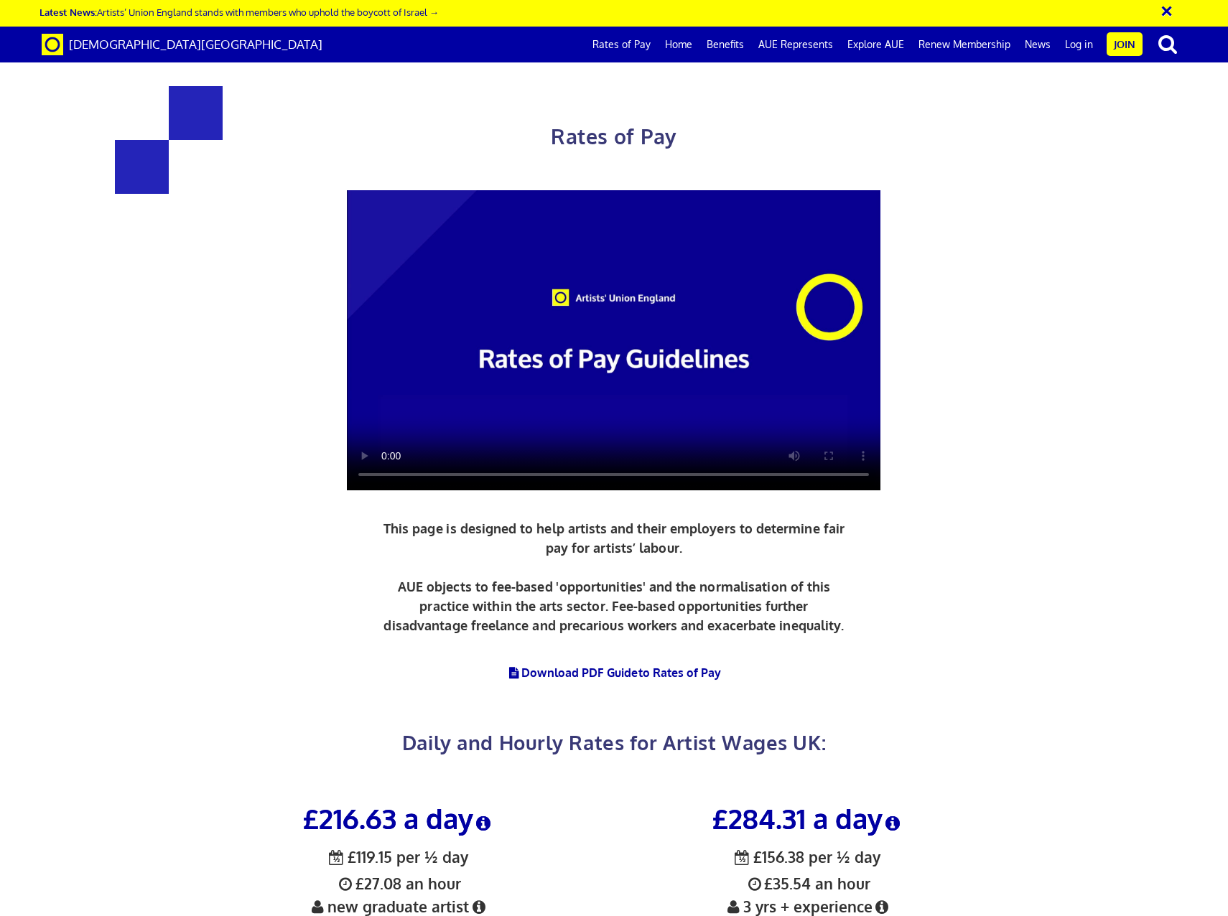
scroll to position [575, 0]
drag, startPoint x: 666, startPoint y: 423, endPoint x: 869, endPoint y: 538, distance: 233.5
drag, startPoint x: 869, startPoint y: 538, endPoint x: 878, endPoint y: 592, distance: 55.4
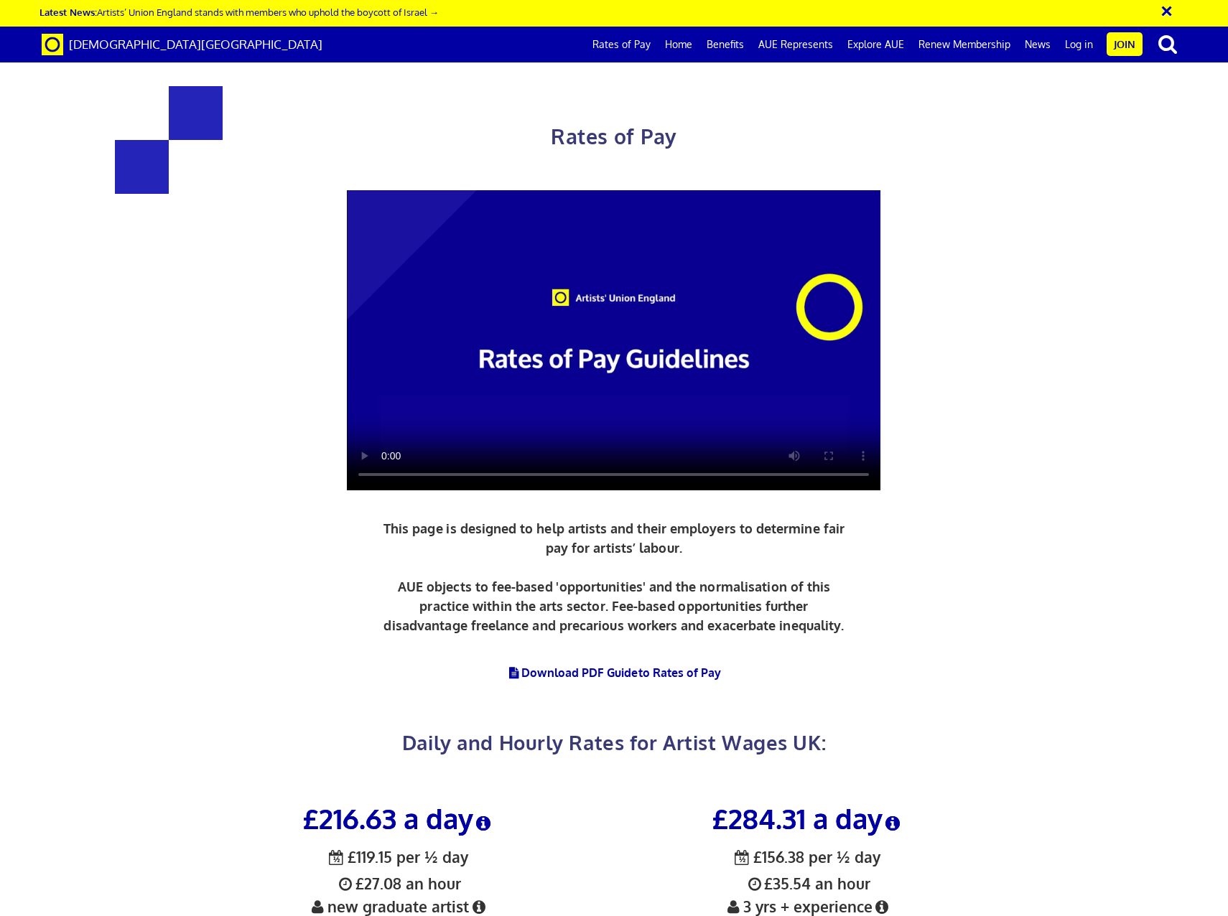
scroll to position [503, 0]
click at [852, 88] on h1 "Rates of Pay" at bounding box center [613, 120] width 833 height 68
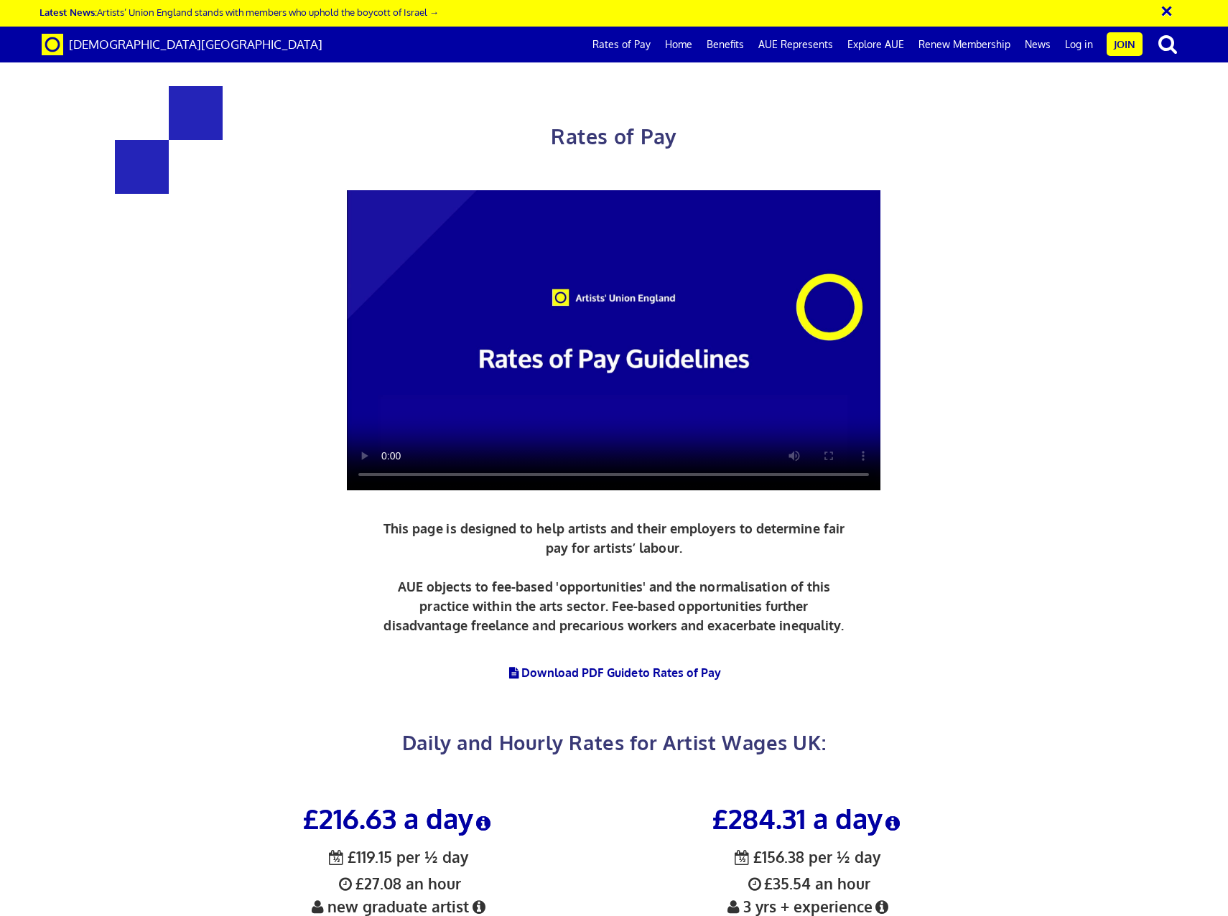
drag, startPoint x: 697, startPoint y: 498, endPoint x: 872, endPoint y: 510, distance: 175.7
copy h3 "£387.21 a day"
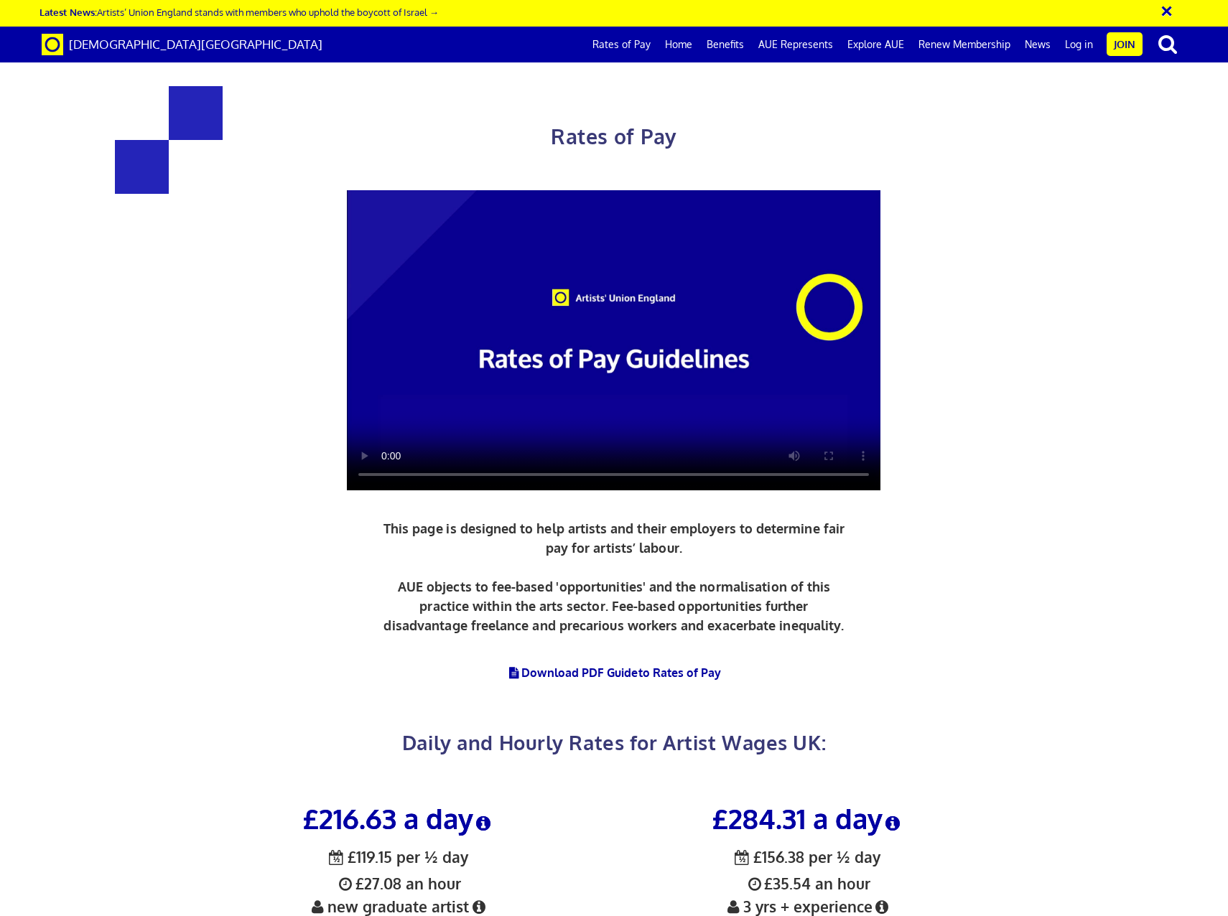
click at [842, 373] on div "Rates of Pay This page is designed to help artists and their employers to deter…" at bounding box center [613, 415] width 833 height 717
